Goal: Information Seeking & Learning: Understand process/instructions

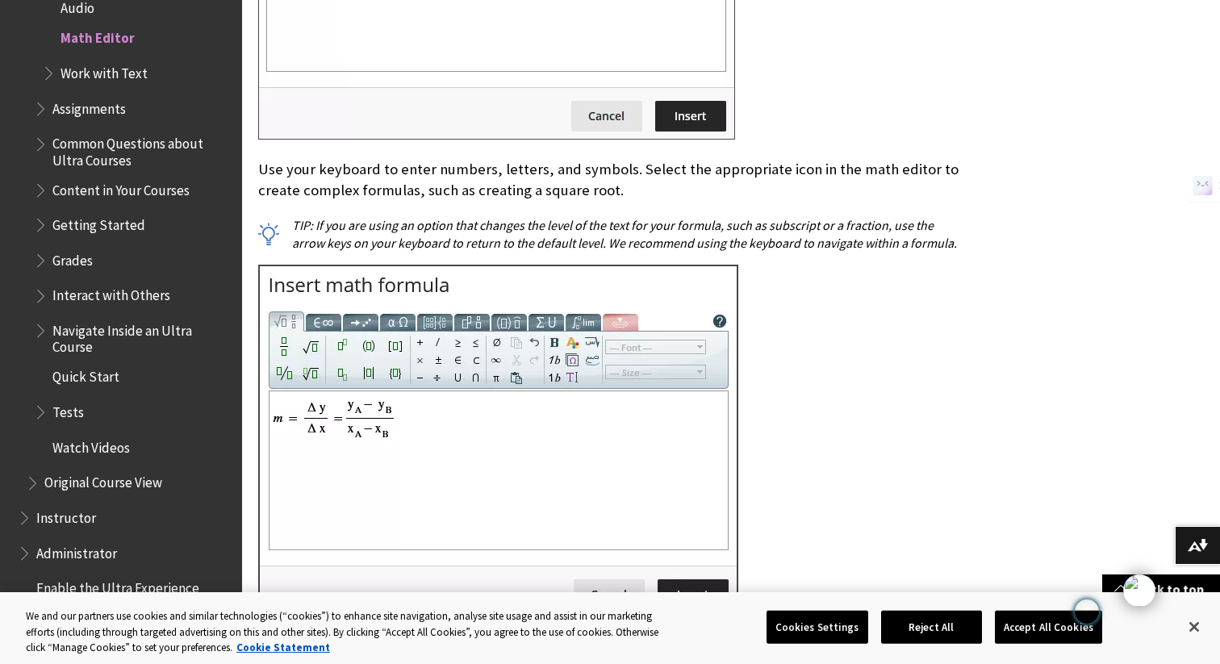
scroll to position [1472, 0]
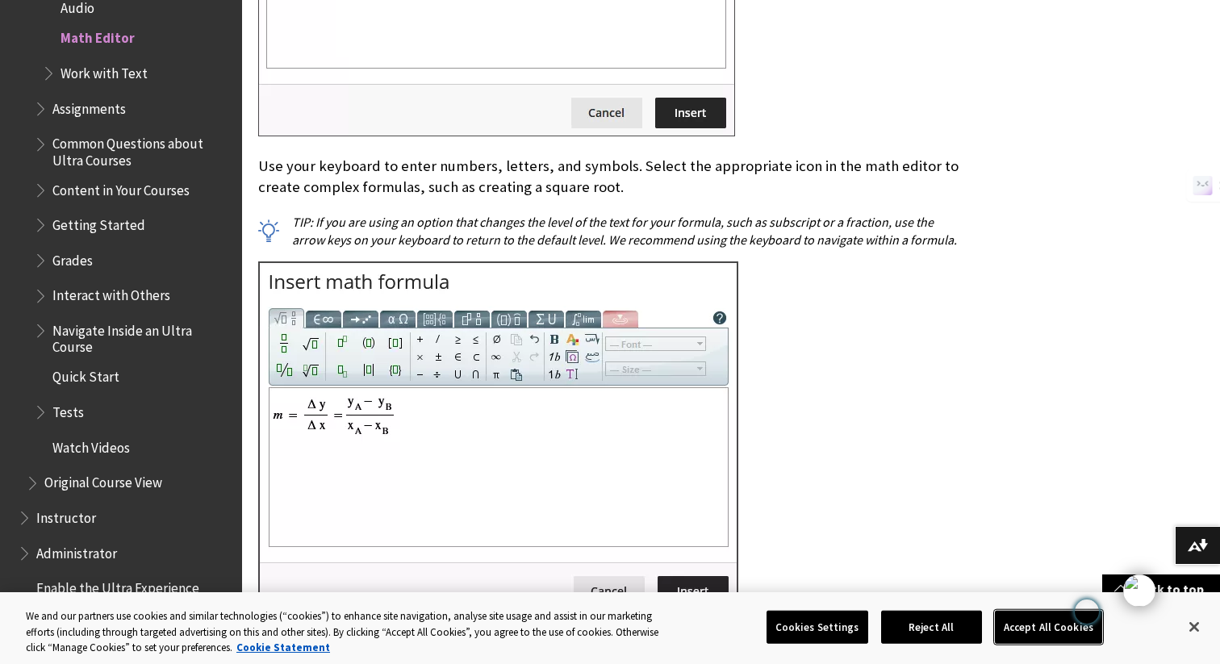
click at [1019, 622] on button "Accept All Cookies" at bounding box center [1048, 627] width 107 height 34
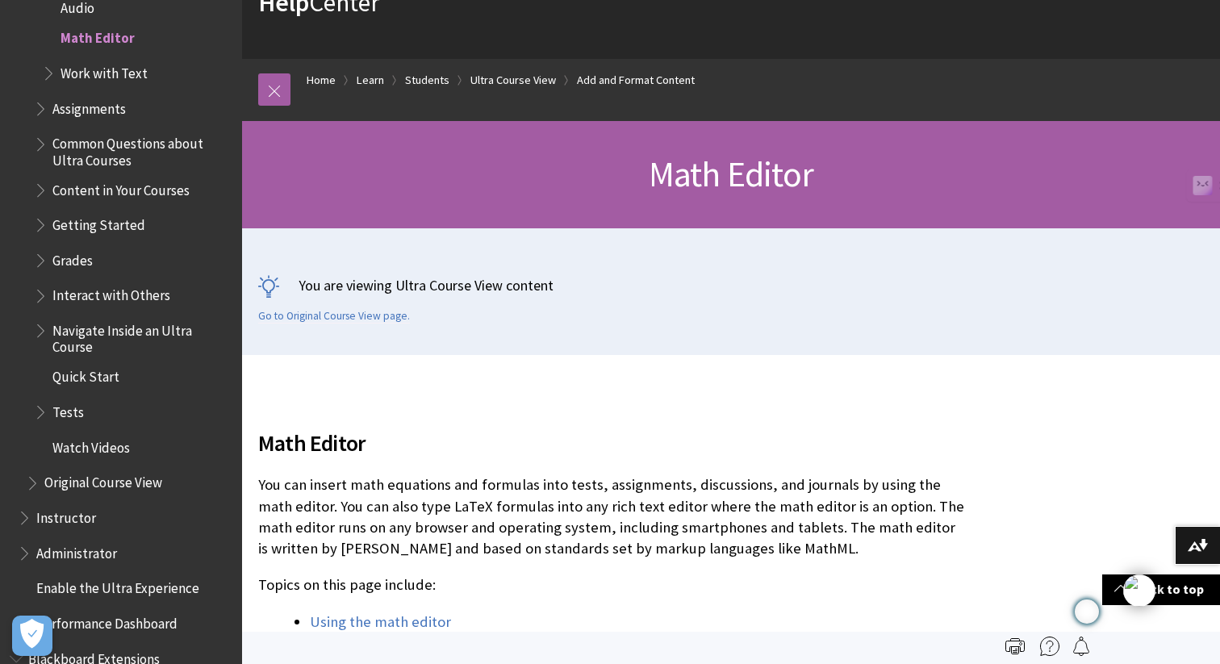
scroll to position [0, 0]
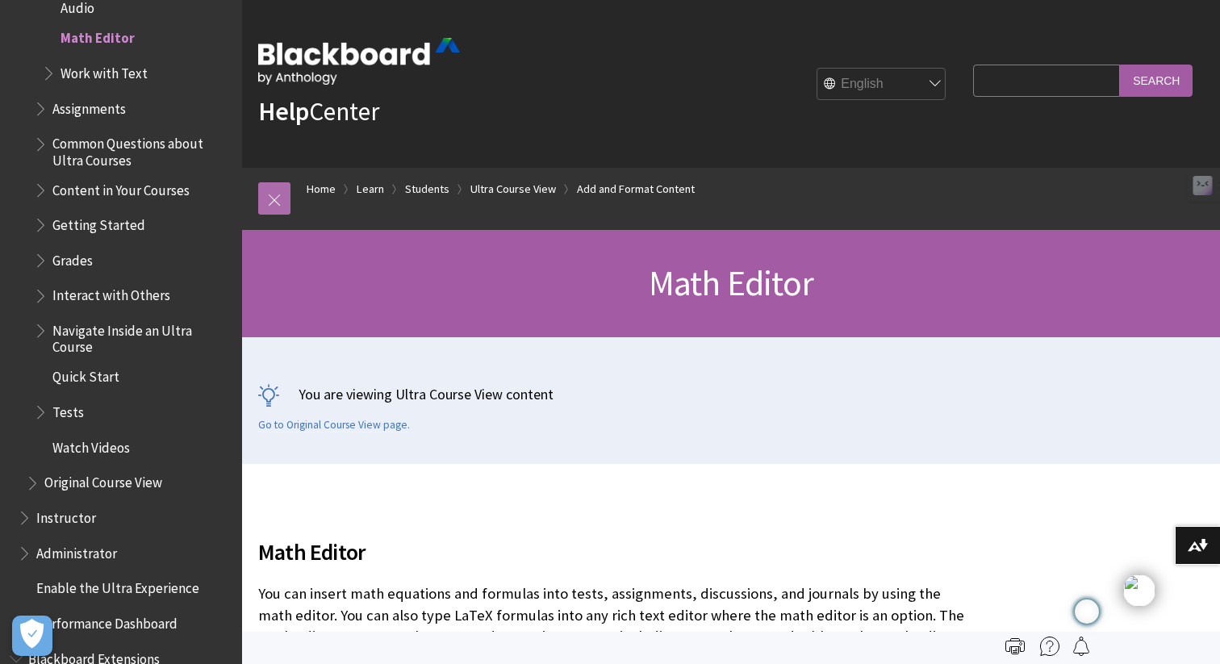
click at [273, 193] on link at bounding box center [274, 198] width 32 height 32
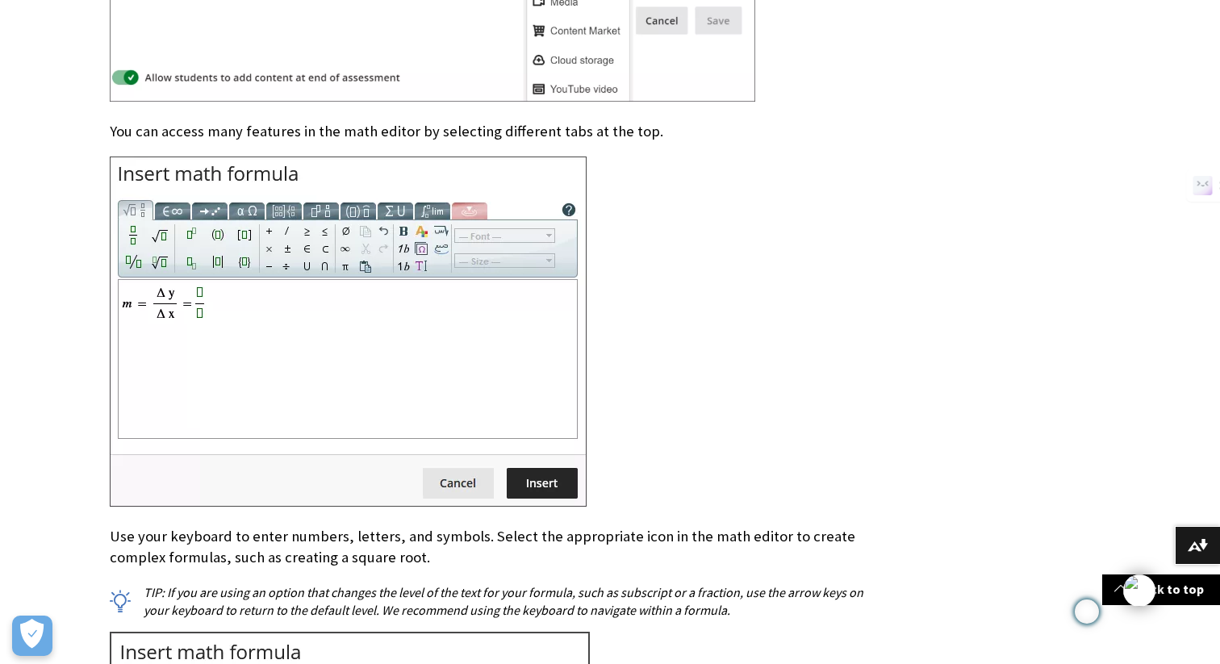
scroll to position [1112, 0]
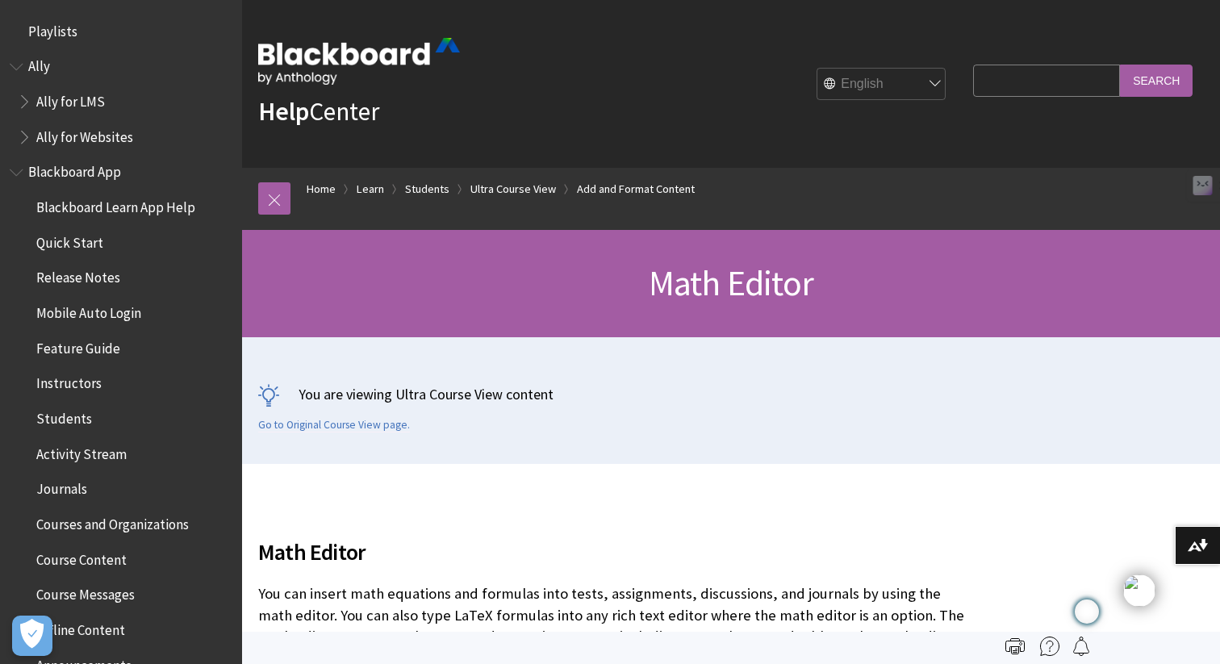
scroll to position [1988, 0]
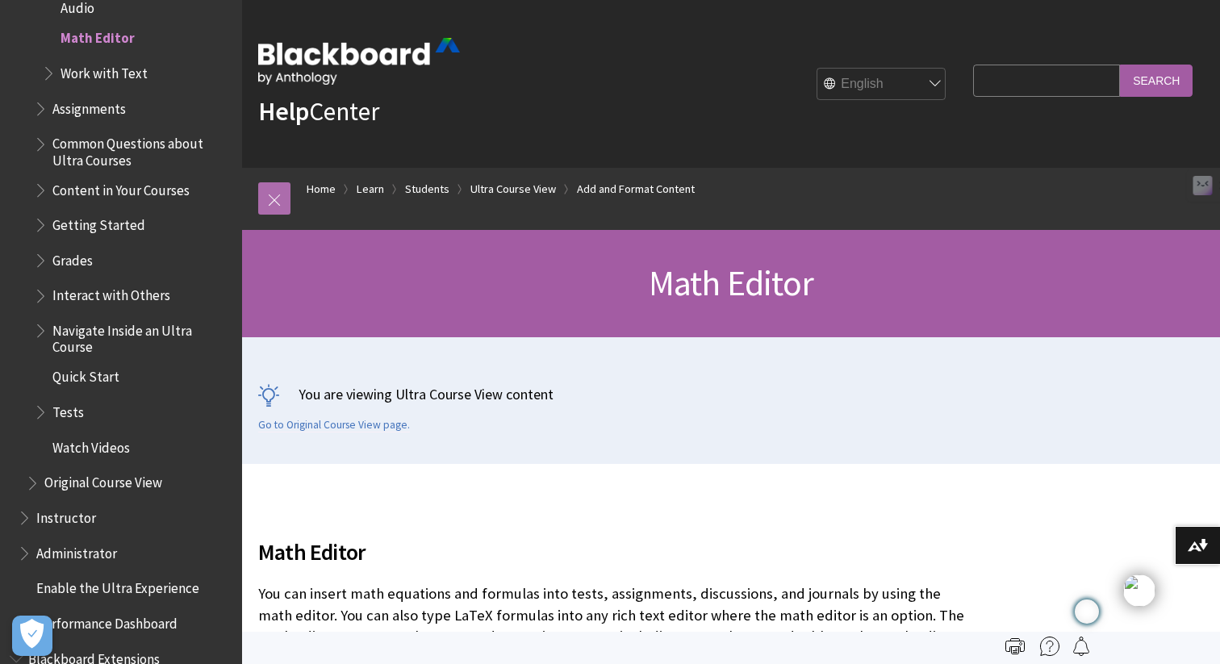
click at [276, 202] on link at bounding box center [274, 198] width 32 height 32
